Goal: Task Accomplishment & Management: Manage account settings

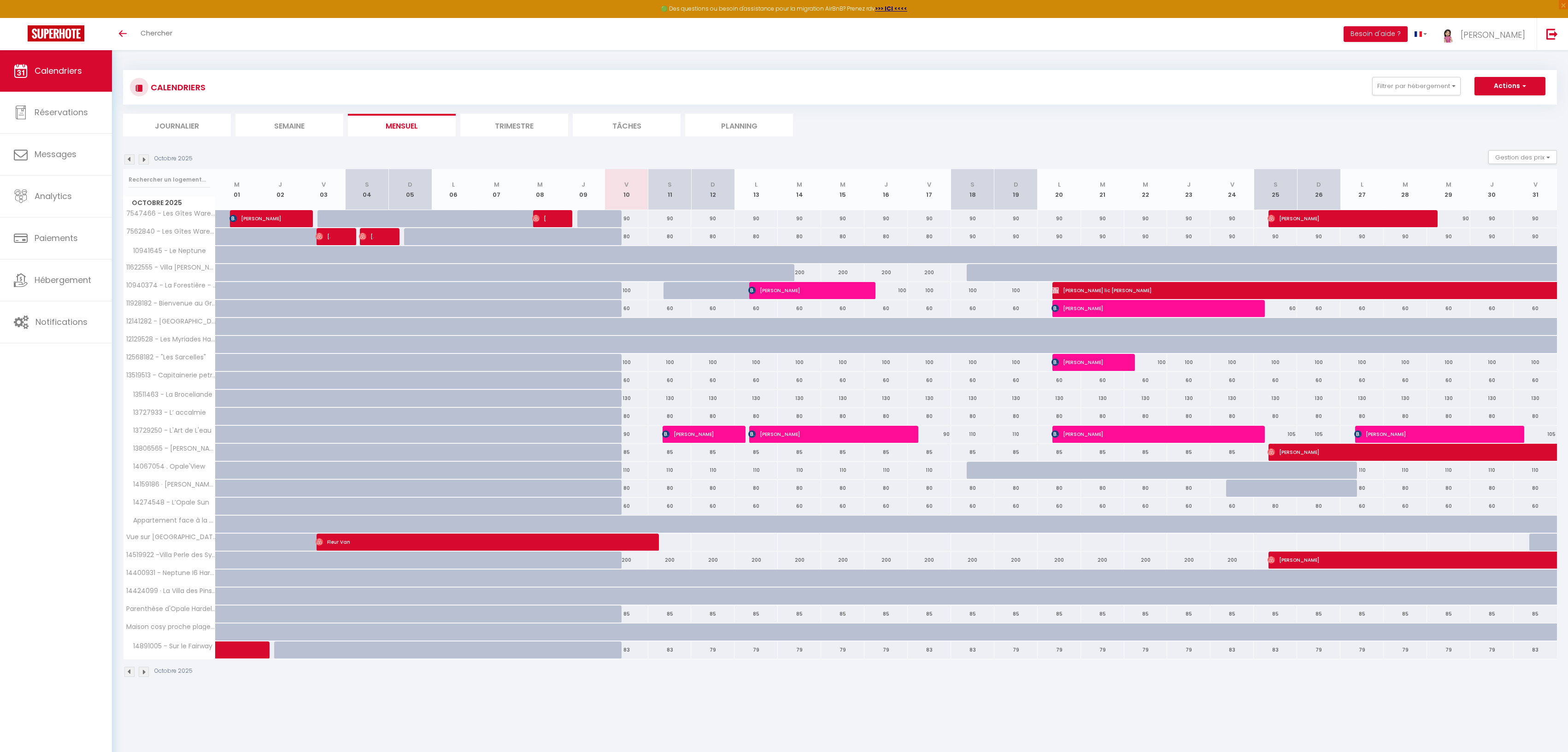
select select
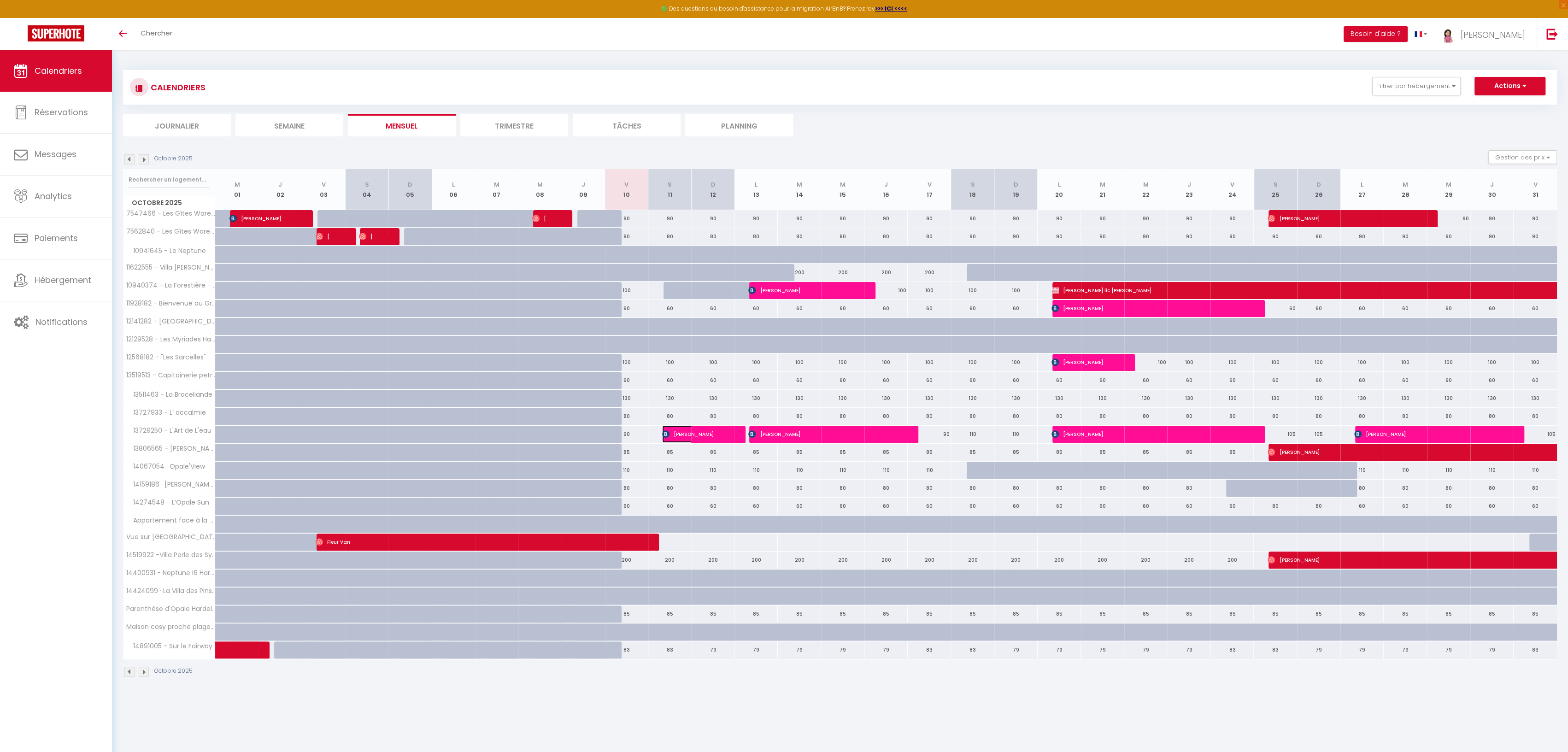
click at [680, 432] on span "[PERSON_NAME]" at bounding box center [691, 434] width 58 height 18
select select "OK"
select select "KO"
select select "1"
select select "0"
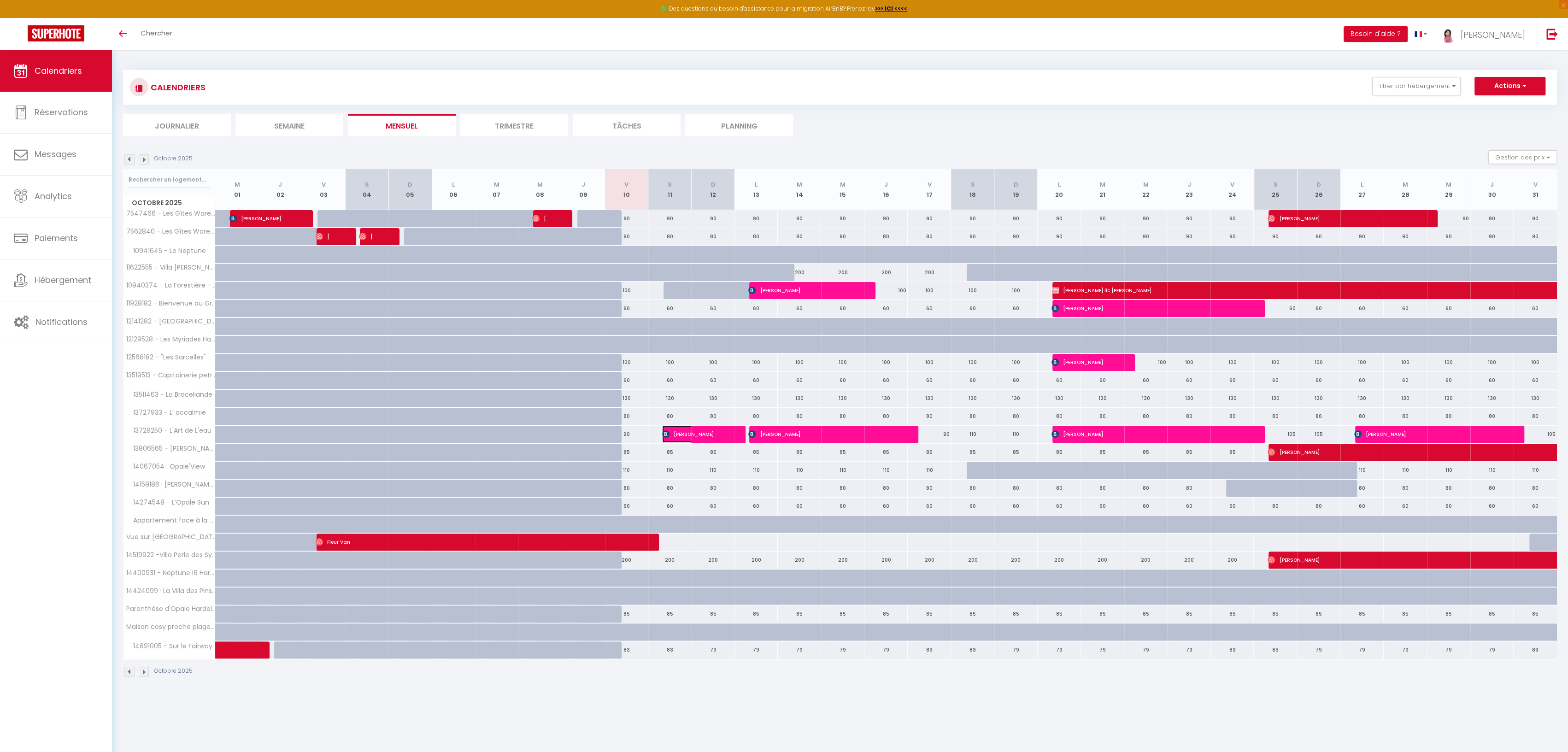
select select "1"
select select
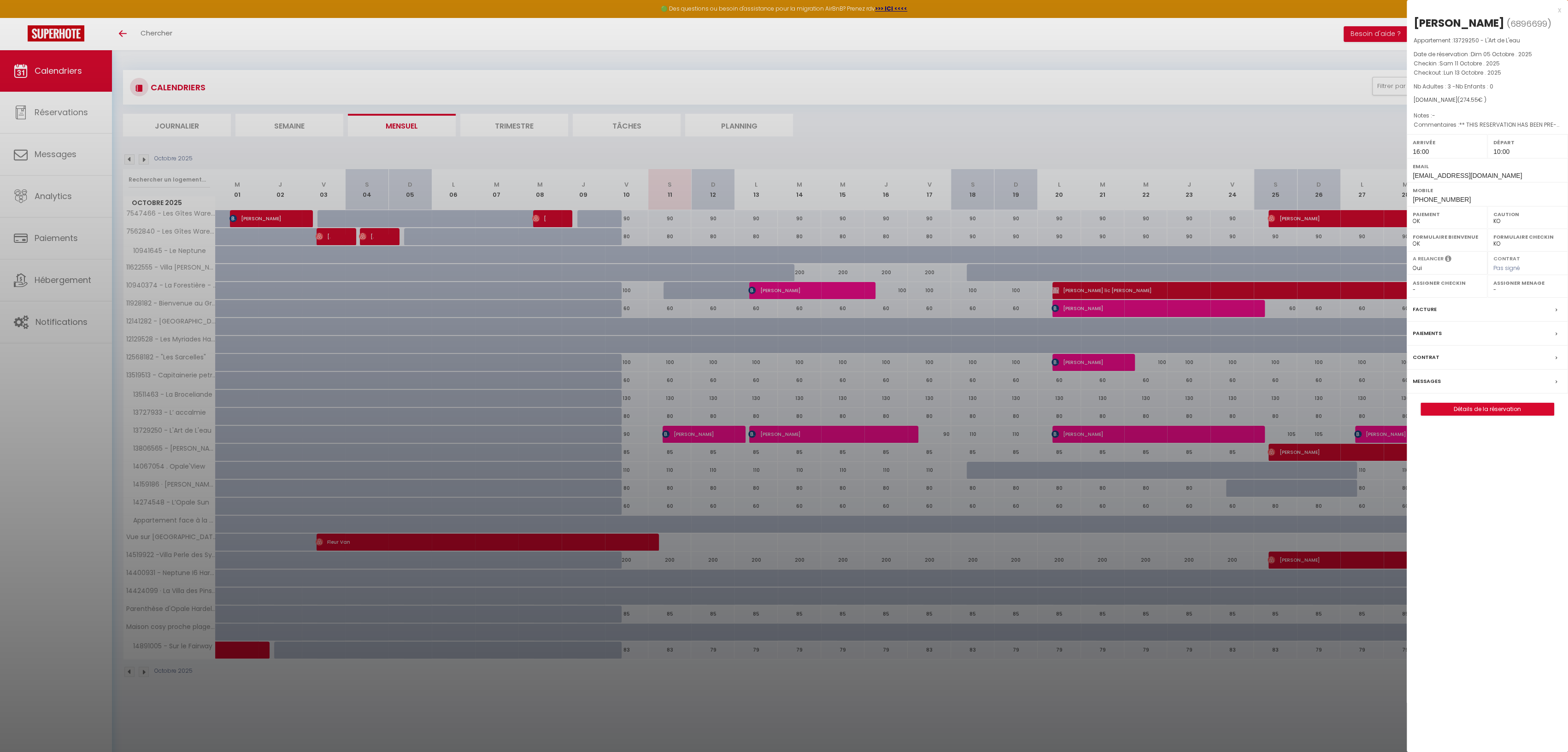
click at [1559, 10] on div "x" at bounding box center [1484, 10] width 155 height 11
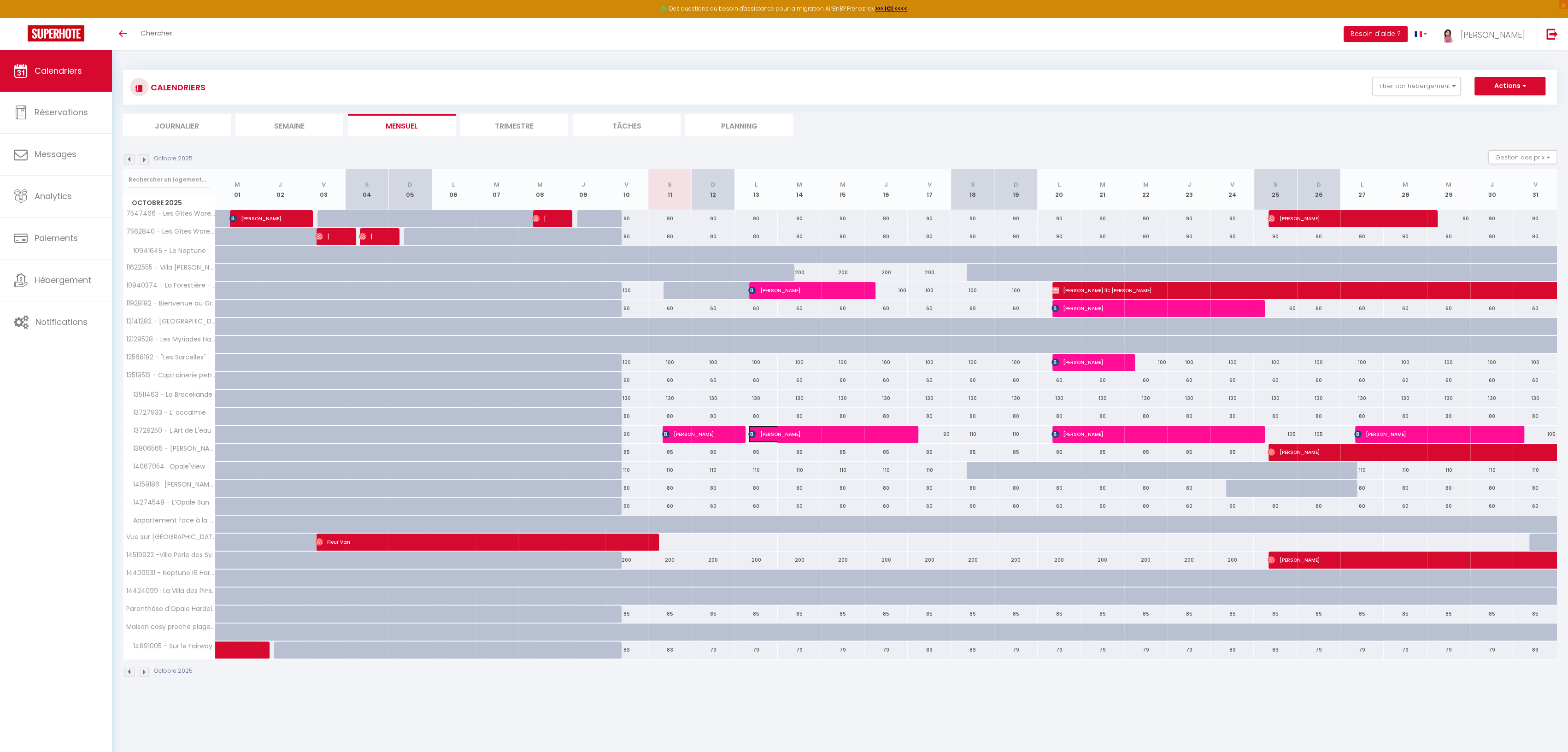
click at [758, 430] on span "[PERSON_NAME]" at bounding box center [820, 434] width 144 height 18
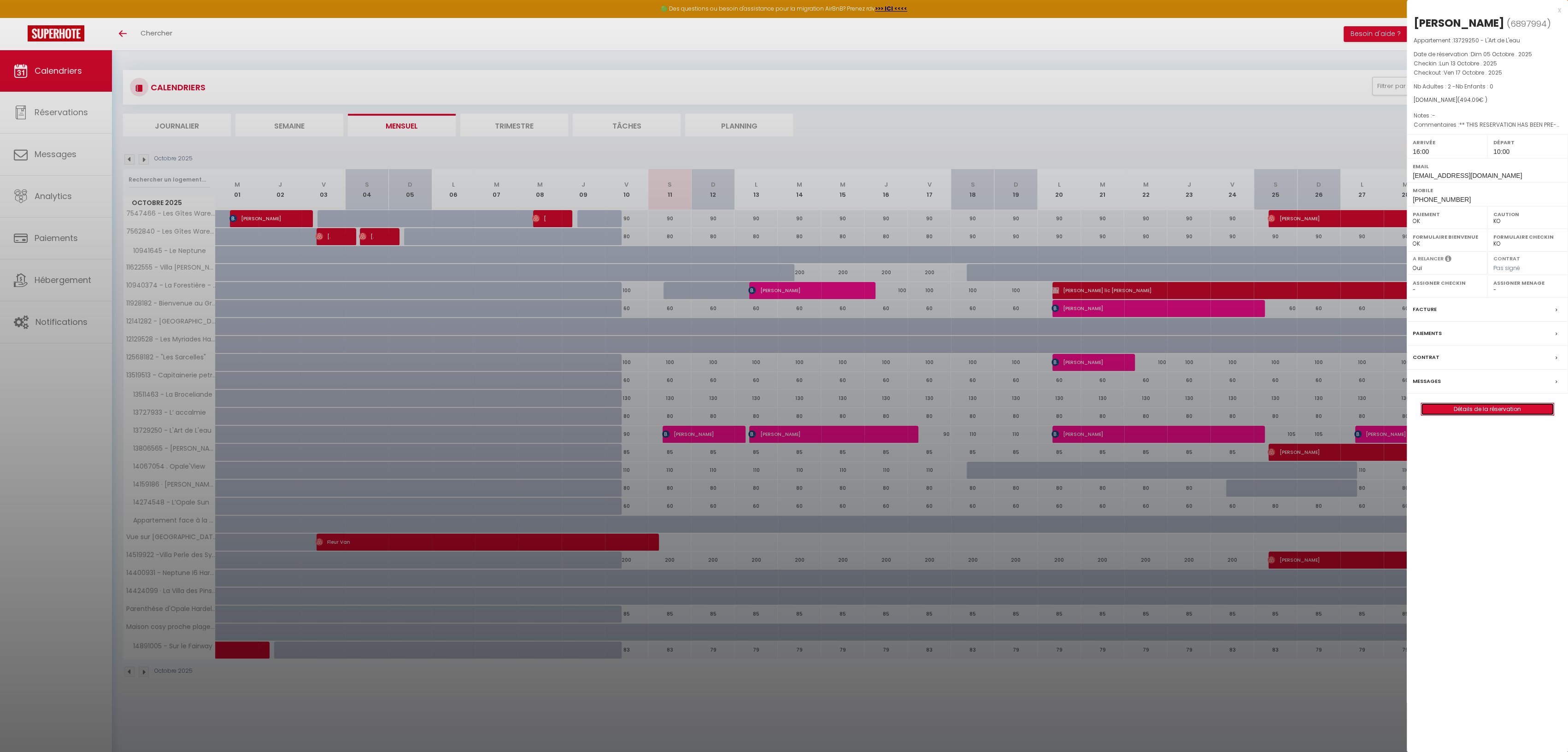
click at [1456, 406] on link "Détails de la réservation" at bounding box center [1488, 409] width 133 height 12
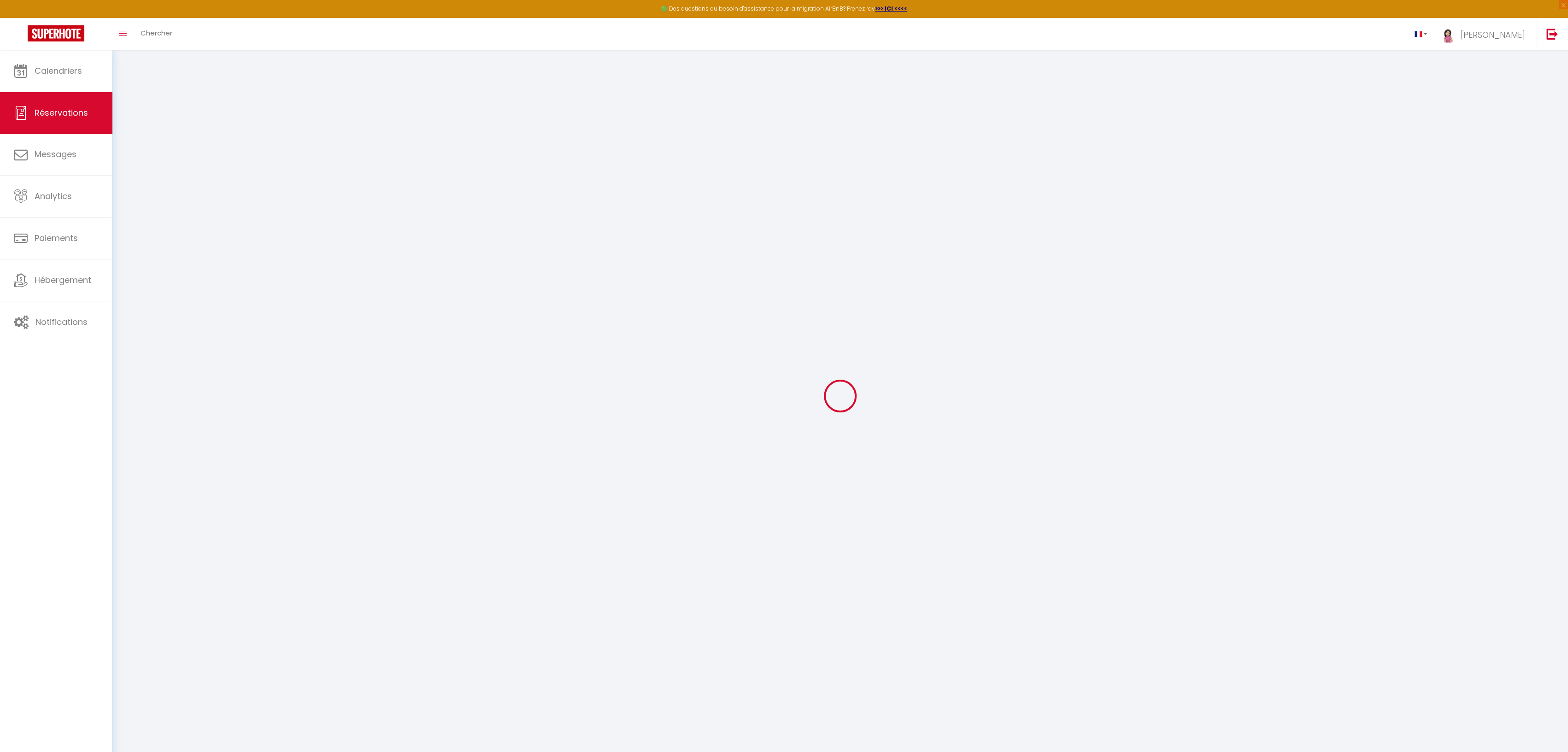
select select
checkbox input "false"
select select
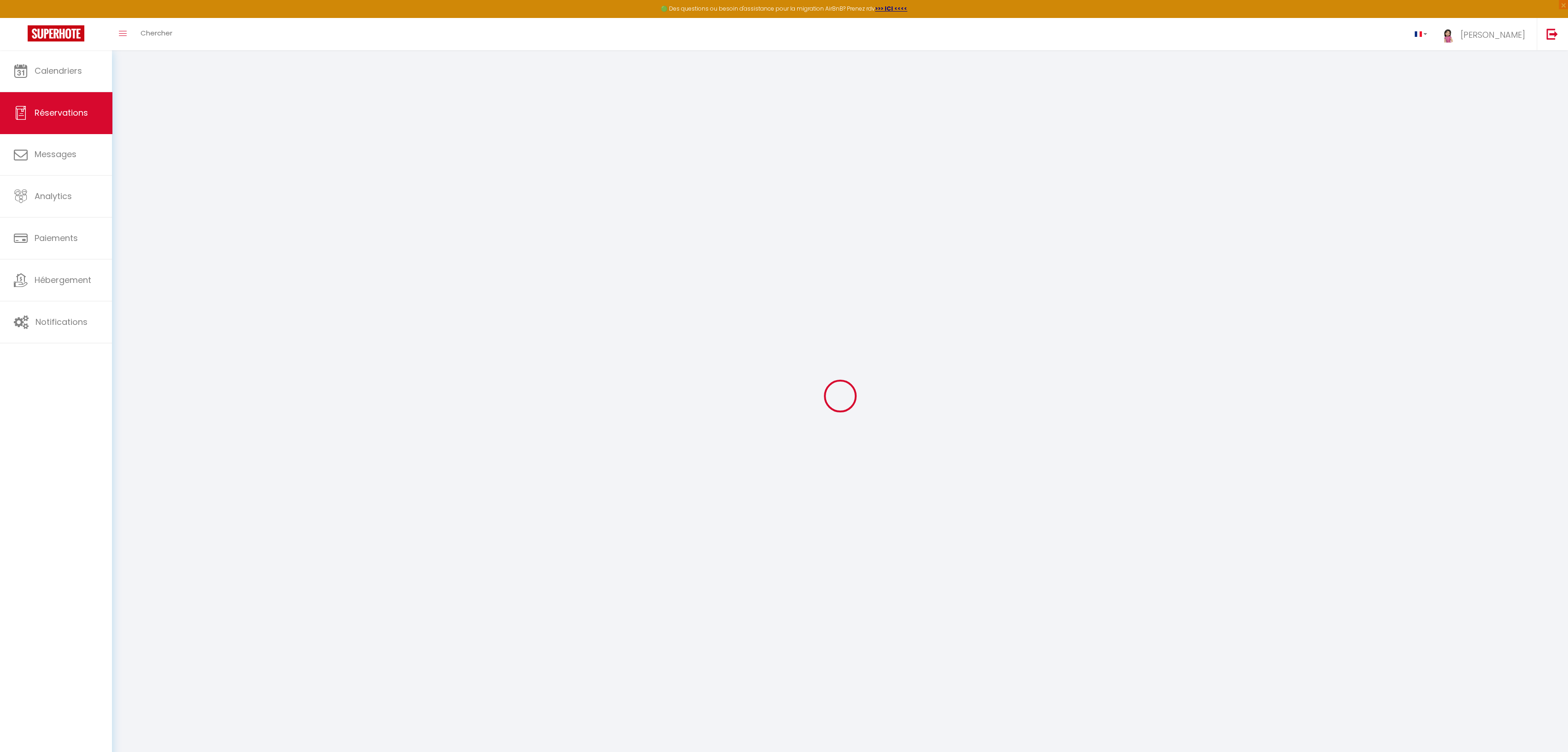
checkbox input "false"
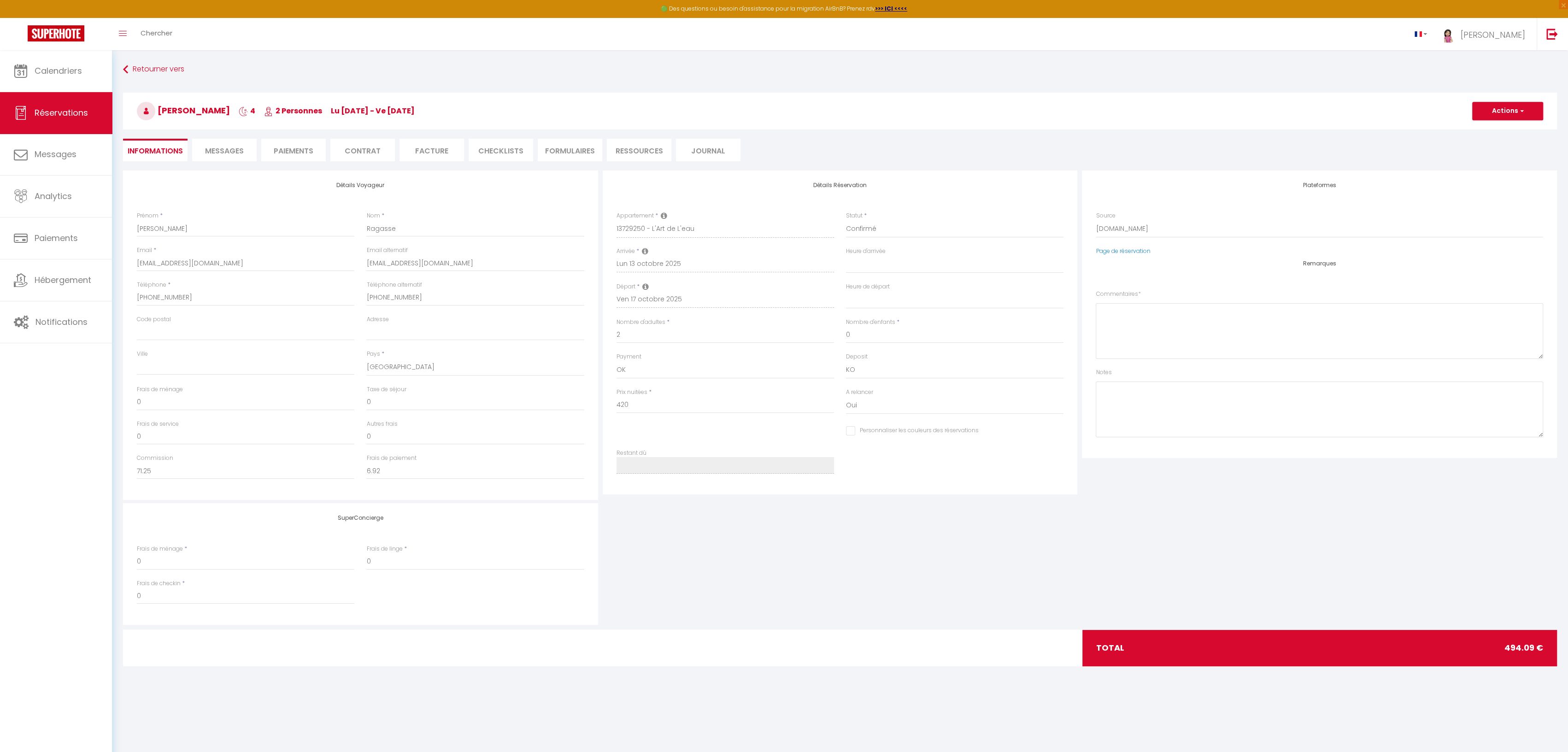
select select
checkbox input "false"
type textarea "** THIS RESERVATION HAS BEEN PRE-PAID ** BOOKING NOTE : Payment charge is EUR 6…"
type input "55"
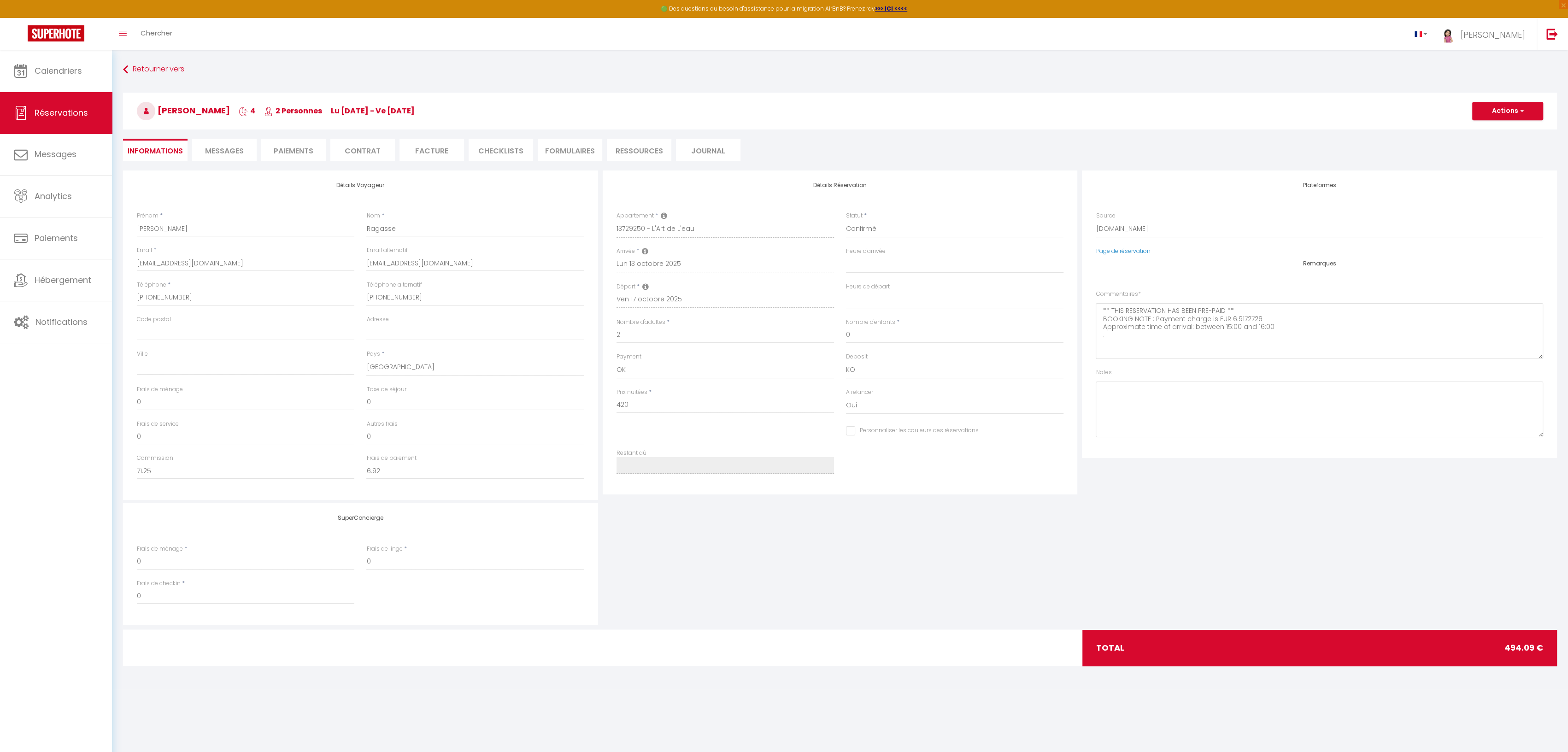
type input "19.09"
select select
checkbox input "false"
select select "16:00"
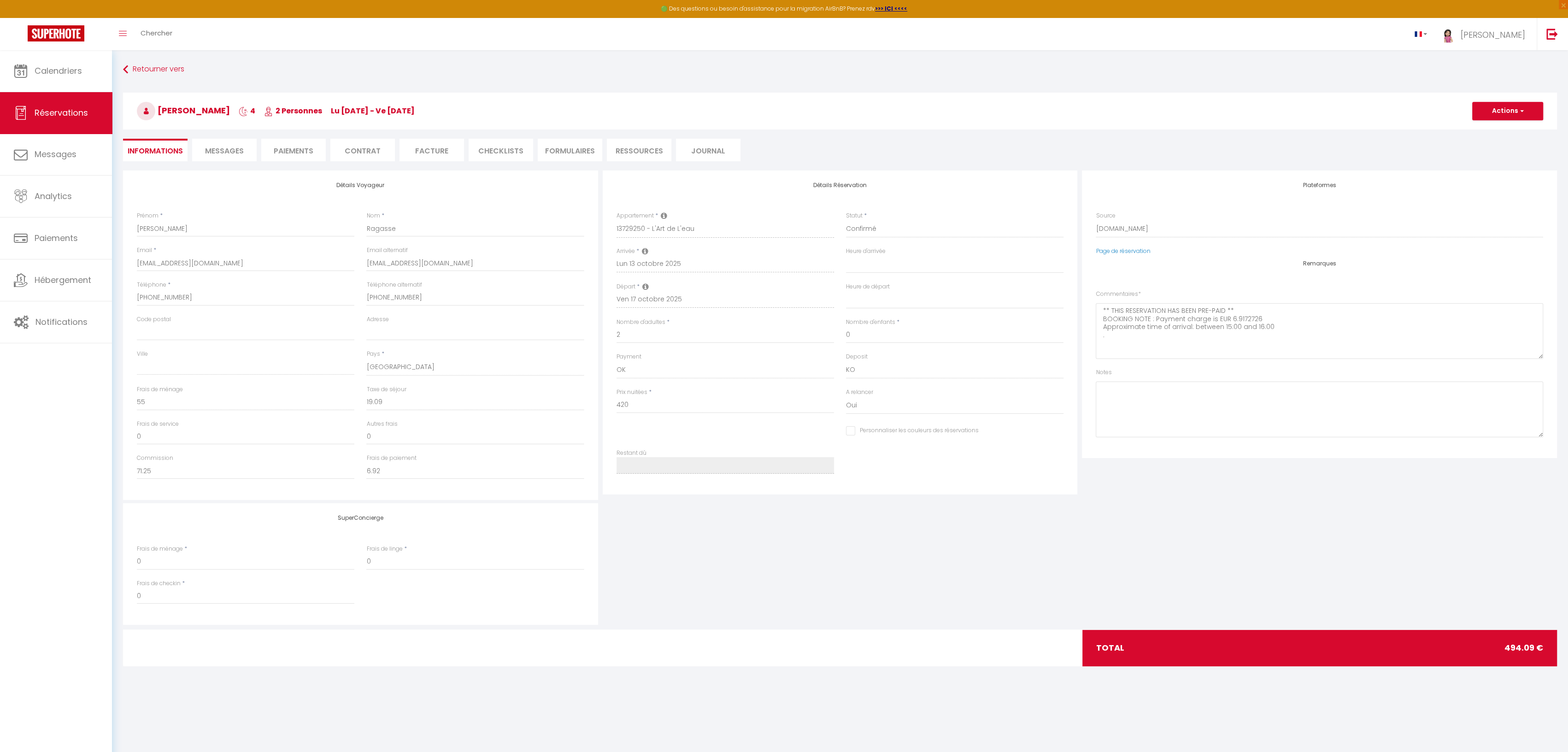
select select "10:00"
click at [73, 71] on span "Calendriers" at bounding box center [58, 71] width 47 height 12
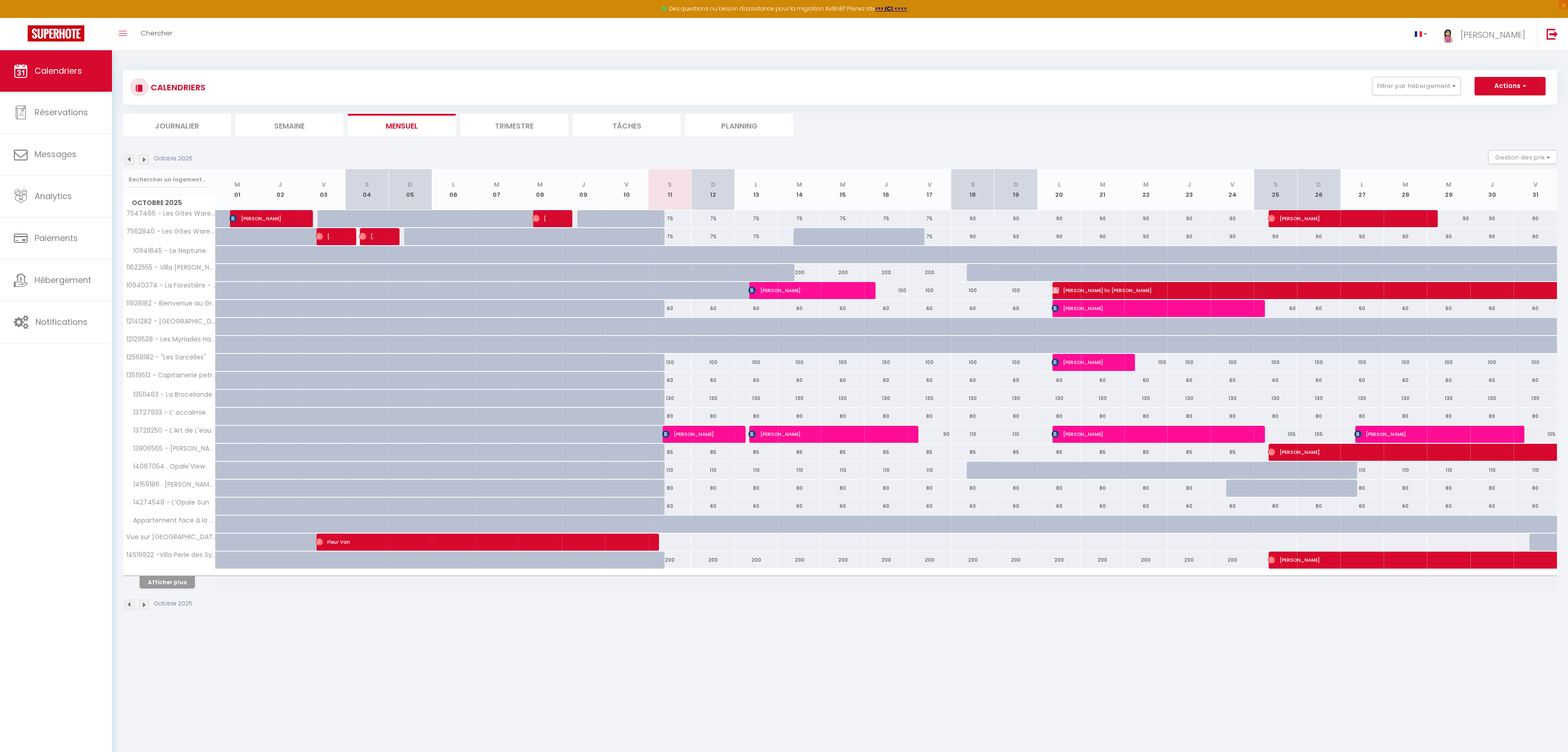
scroll to position [1, 0]
click at [141, 599] on img at bounding box center [144, 604] width 10 height 10
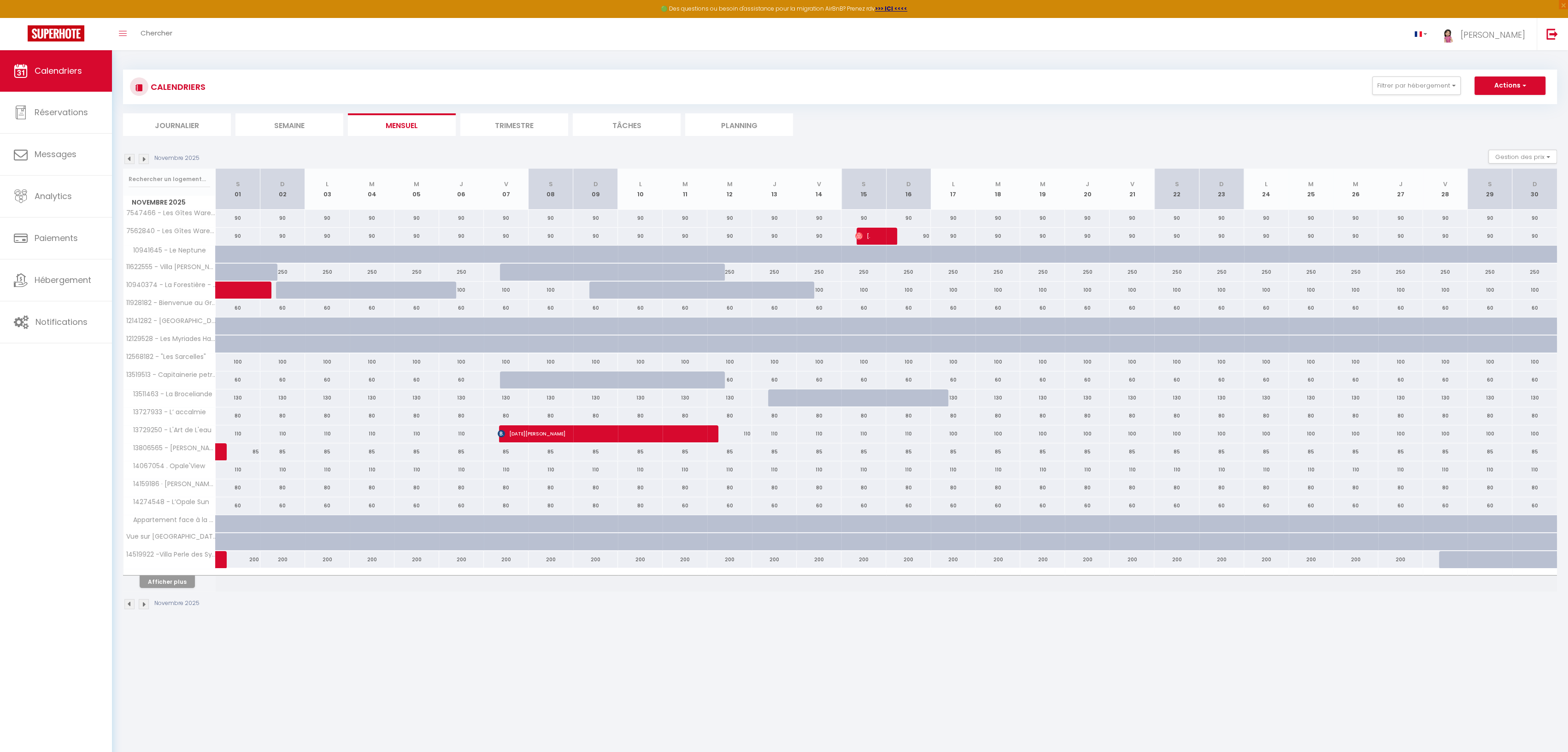
click at [130, 156] on img at bounding box center [129, 159] width 10 height 10
